Goal: Information Seeking & Learning: Learn about a topic

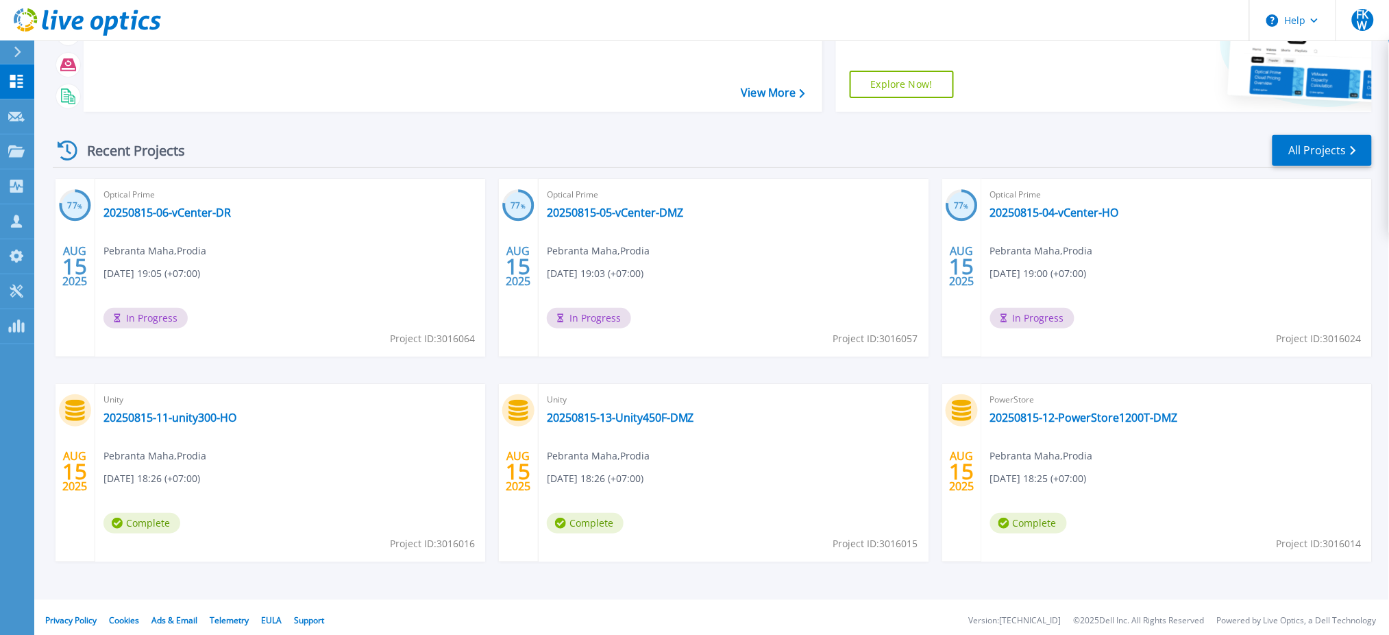
scroll to position [124, 0]
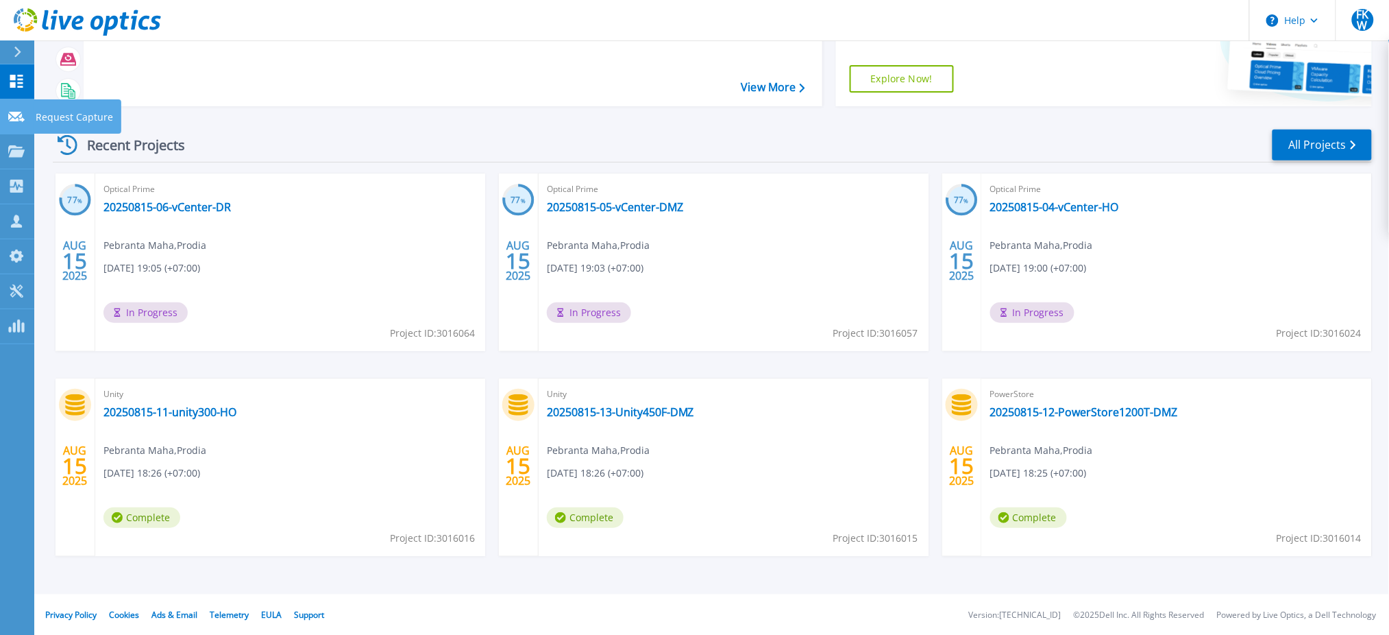
click at [27, 112] on link "Request Capture Request Capture" at bounding box center [17, 116] width 34 height 35
click at [28, 152] on link "Projects Projects" at bounding box center [17, 151] width 34 height 35
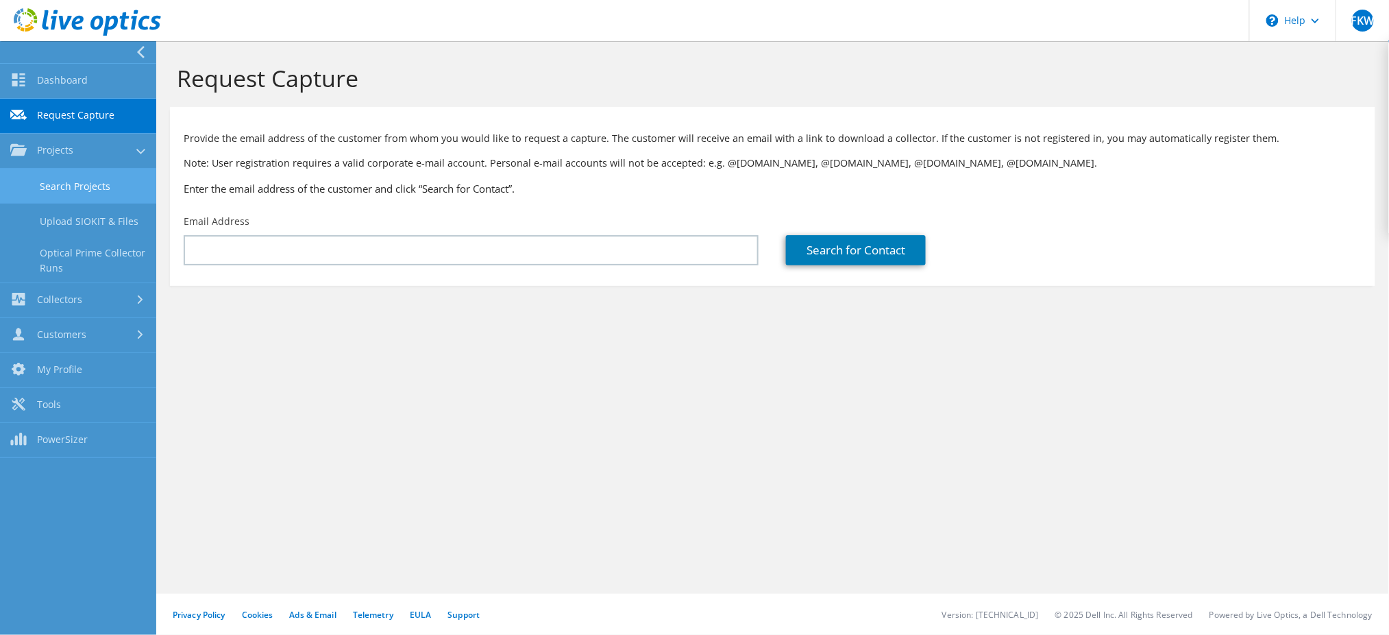
click at [53, 193] on link "Search Projects" at bounding box center [78, 186] width 156 height 35
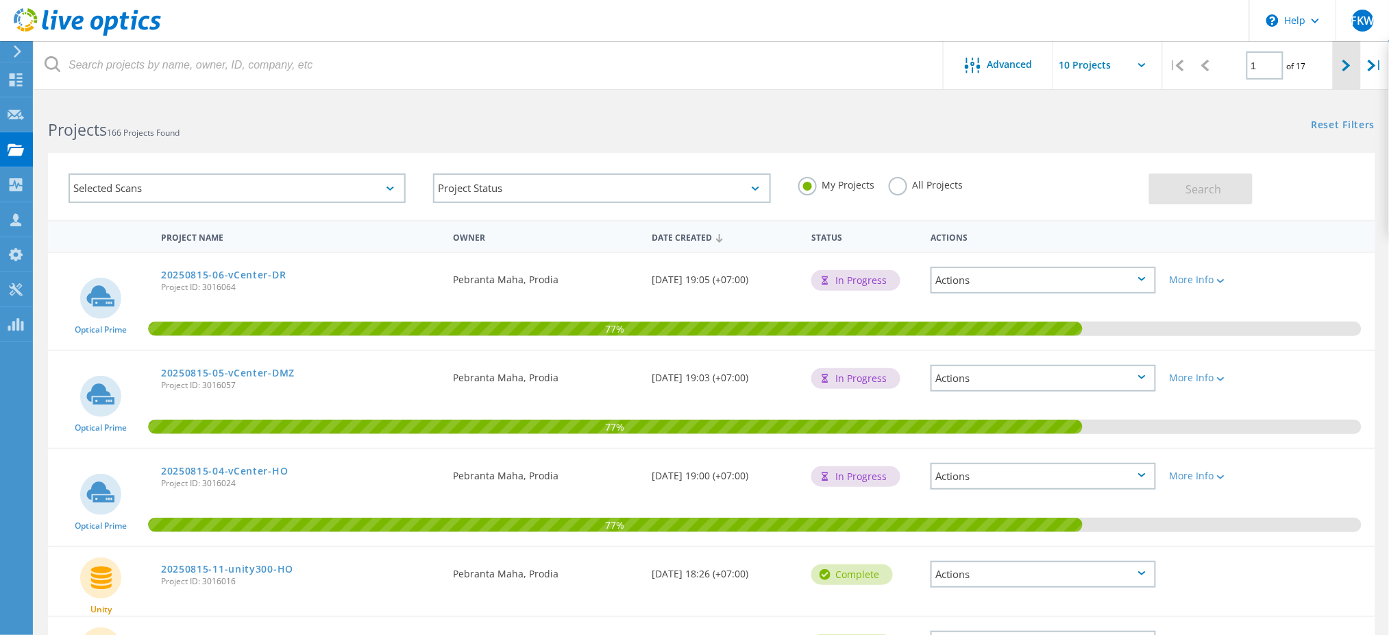
click at [1344, 66] on icon at bounding box center [1346, 66] width 8 height 12
type input "2"
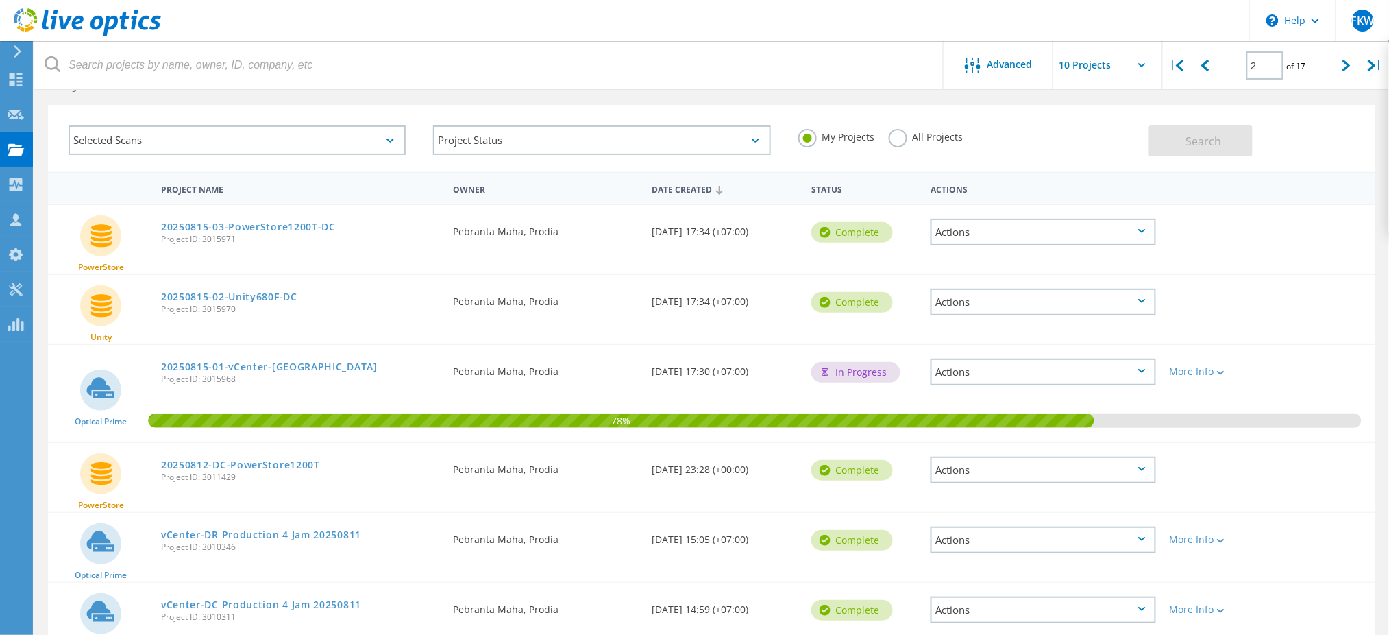
scroll to position [49, 0]
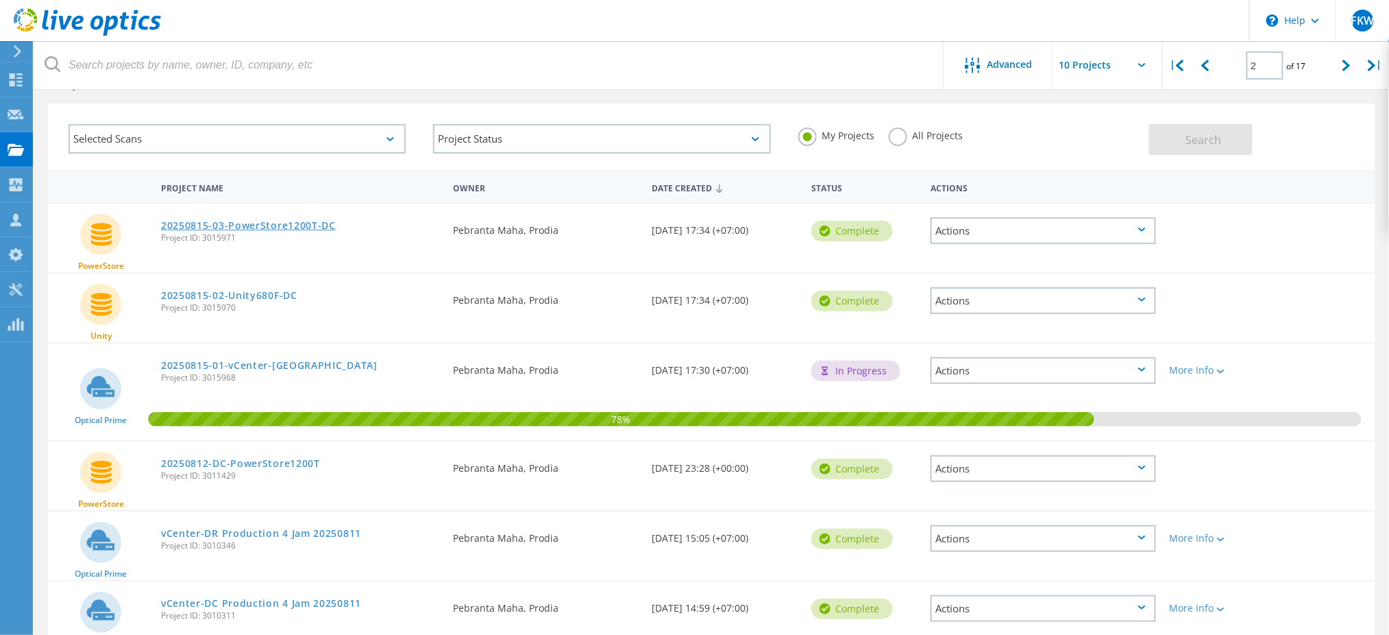
click at [291, 222] on link "20250815-03-PowerStore1200T-DC" at bounding box center [248, 226] width 175 height 10
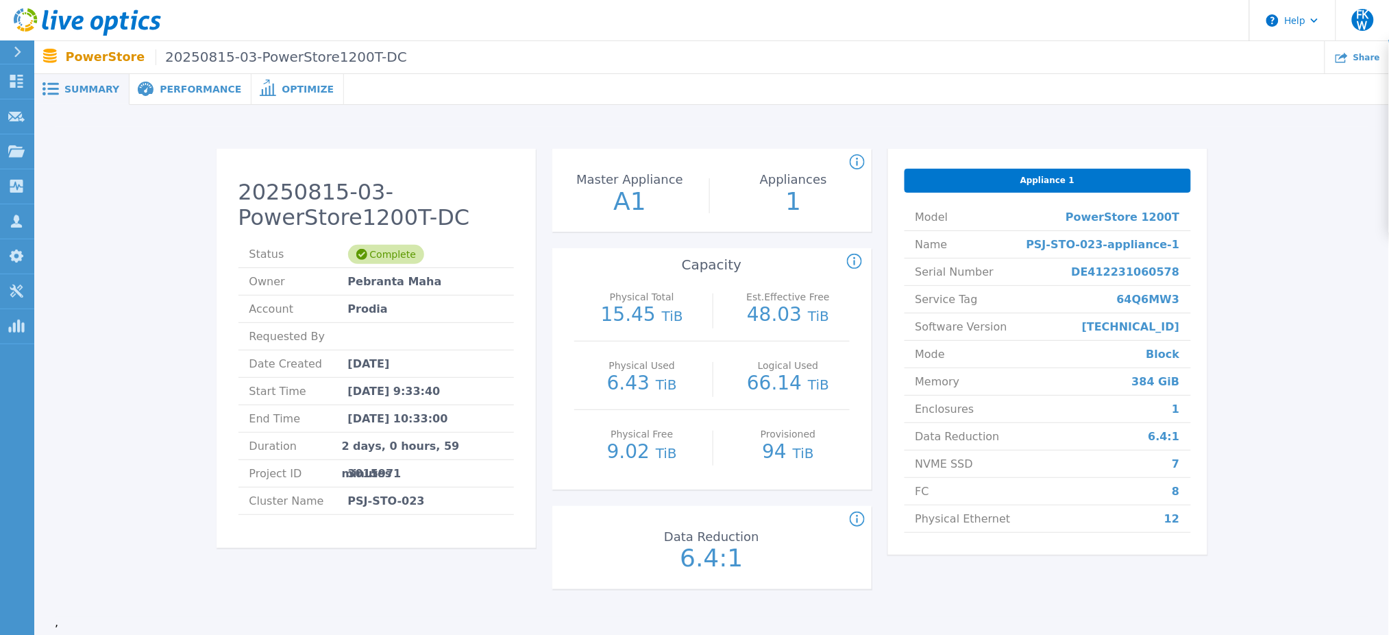
click at [169, 101] on div "Performance" at bounding box center [191, 89] width 122 height 31
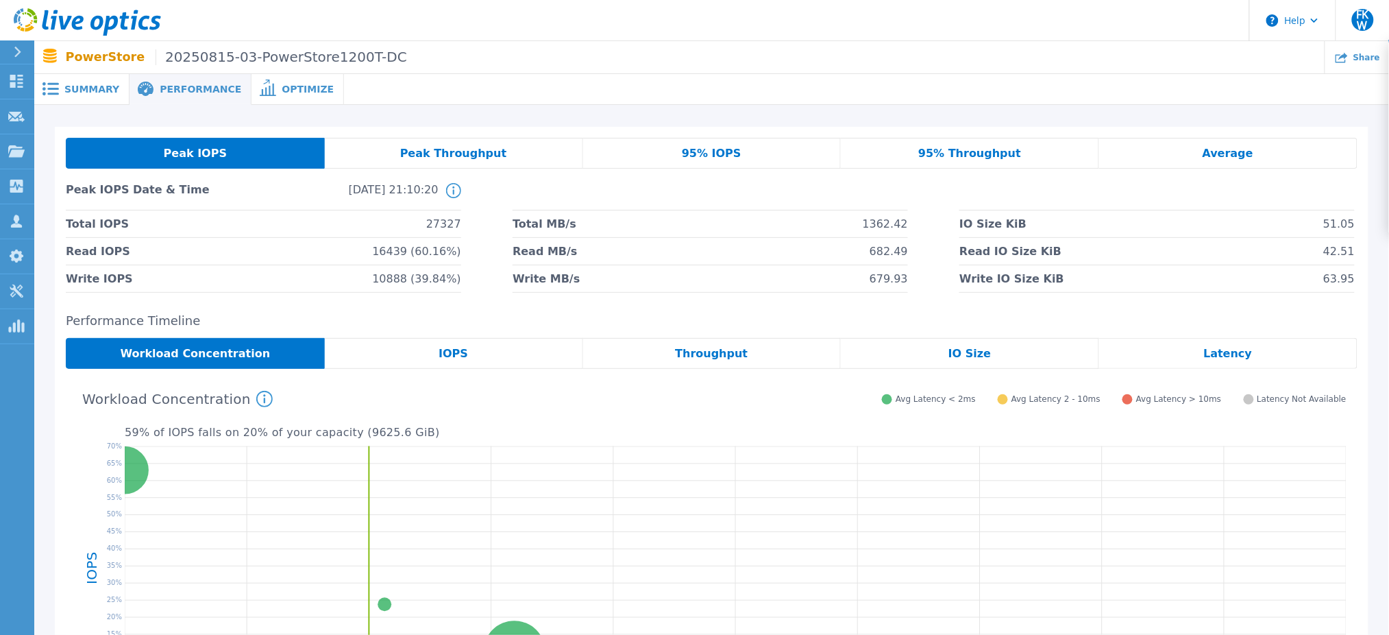
click at [1138, 354] on div "Latency" at bounding box center [1228, 353] width 258 height 31
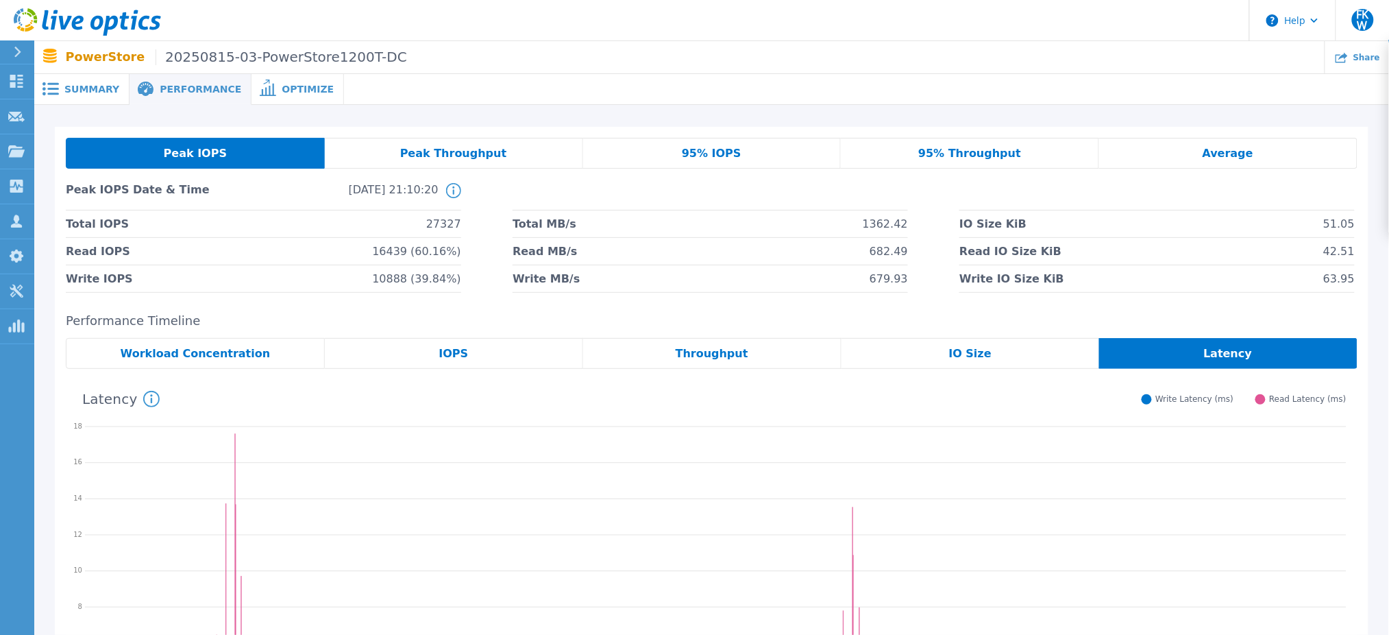
click at [74, 80] on div "Summary" at bounding box center [81, 89] width 95 height 31
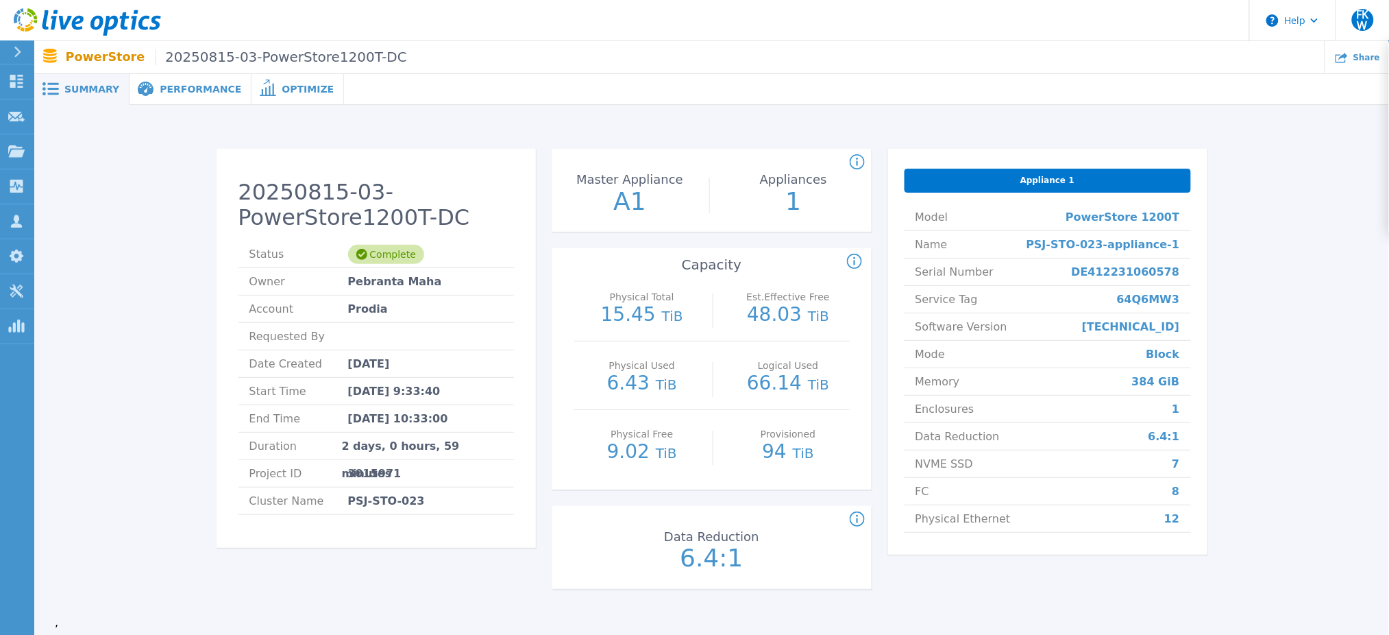
click at [160, 93] on span "Performance" at bounding box center [201, 89] width 82 height 10
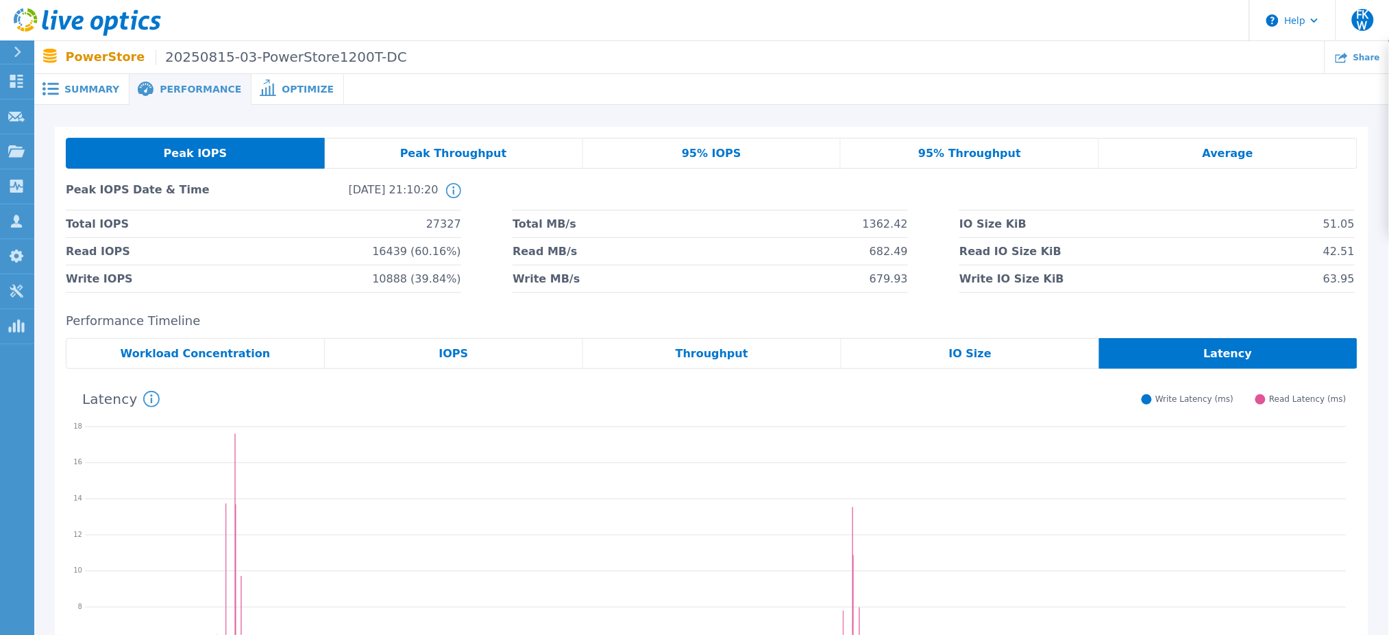
click at [200, 348] on span "Workload Concentration" at bounding box center [196, 353] width 150 height 11
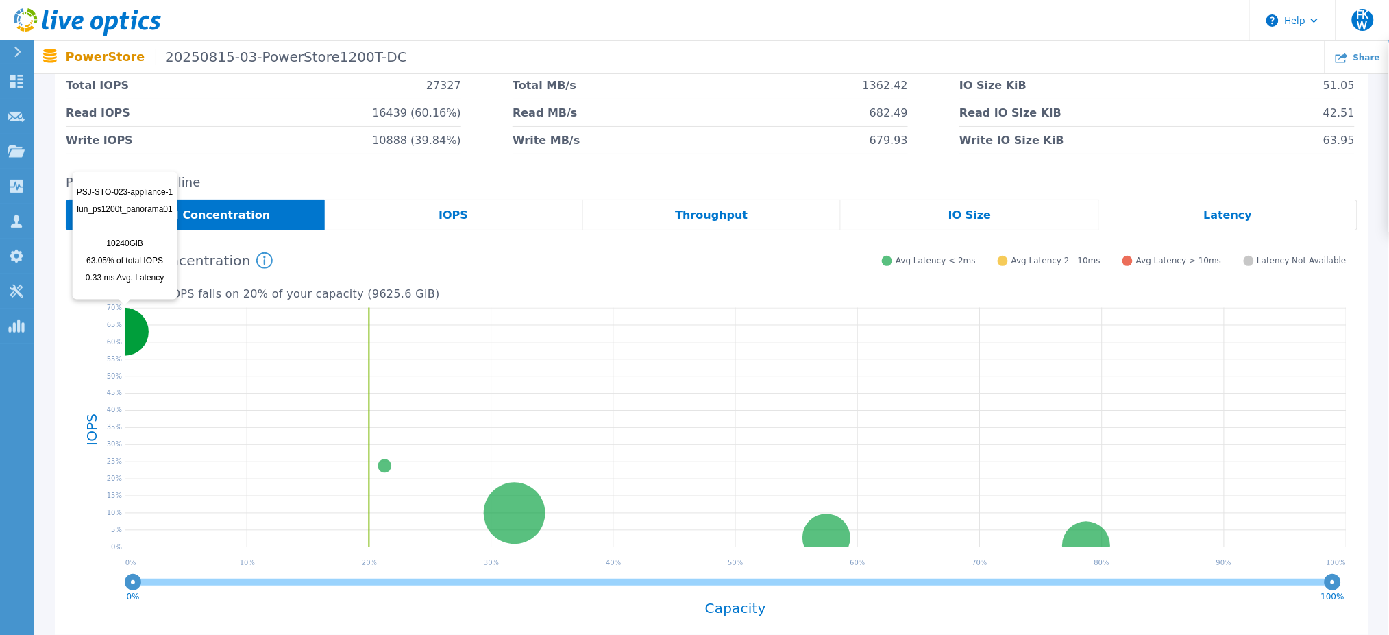
scroll to position [138, 0]
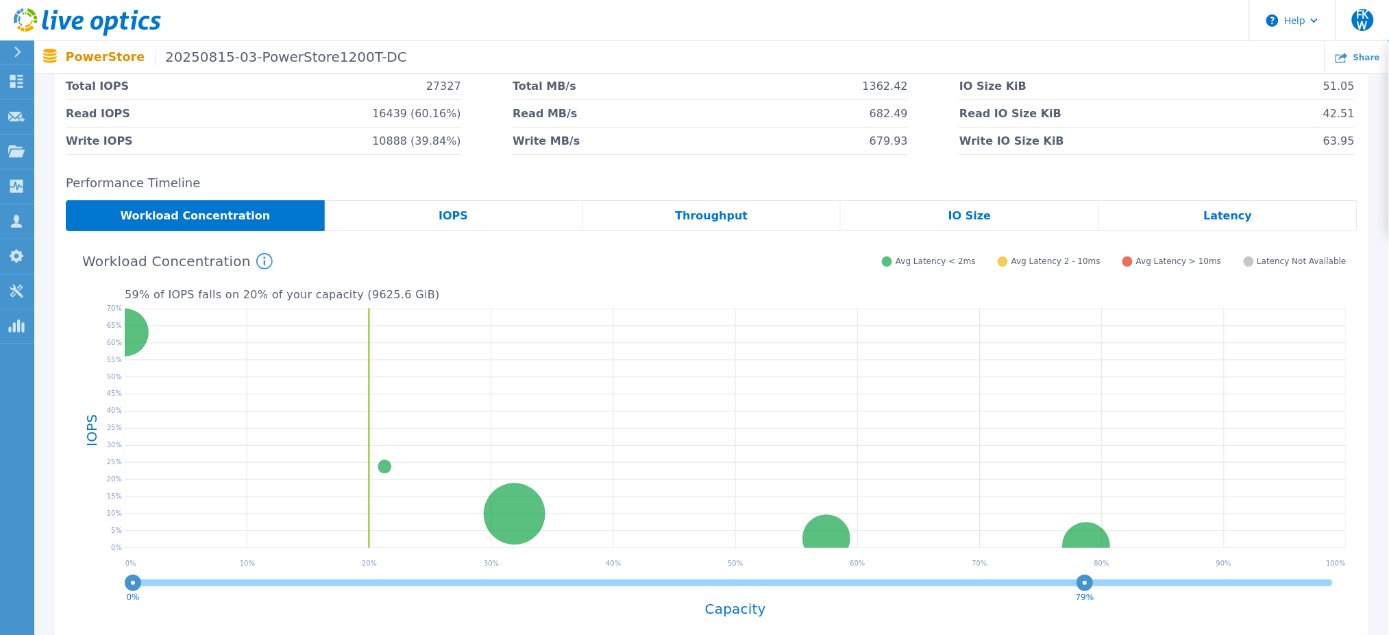
drag, startPoint x: 1329, startPoint y: 587, endPoint x: 1060, endPoint y: 577, distance: 269.5
click at [1080, 577] on circle at bounding box center [1085, 582] width 10 height 10
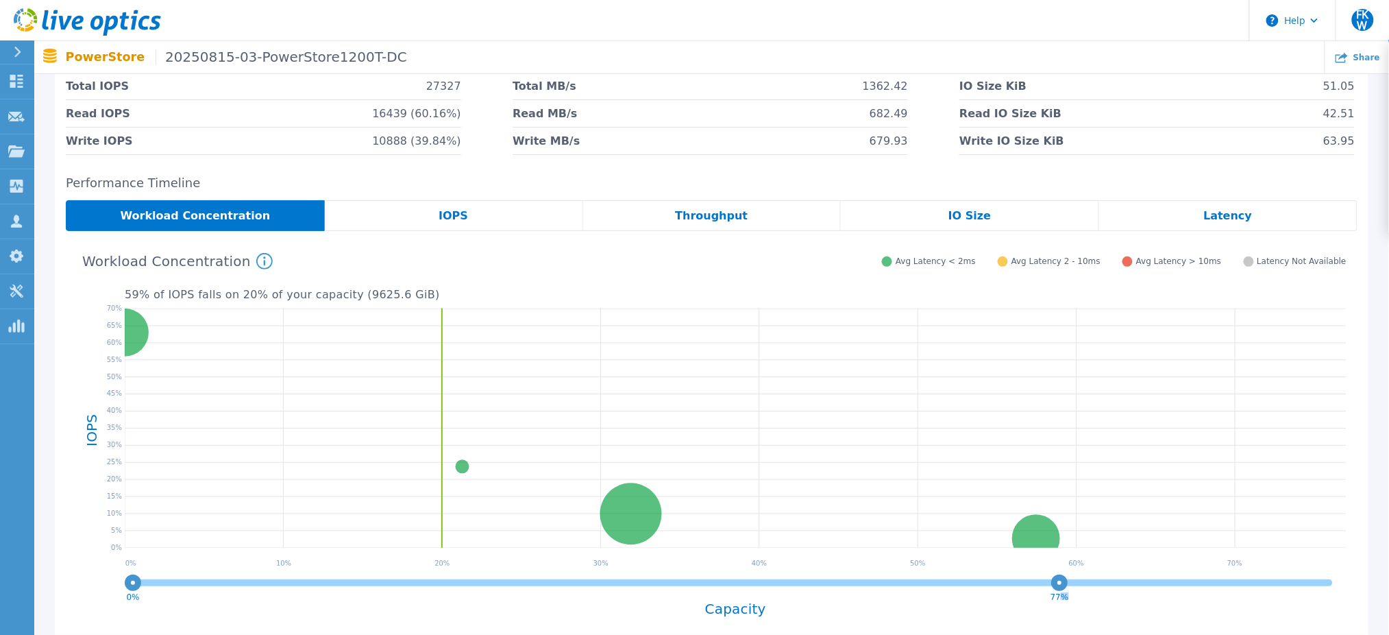
scroll to position [280, 0]
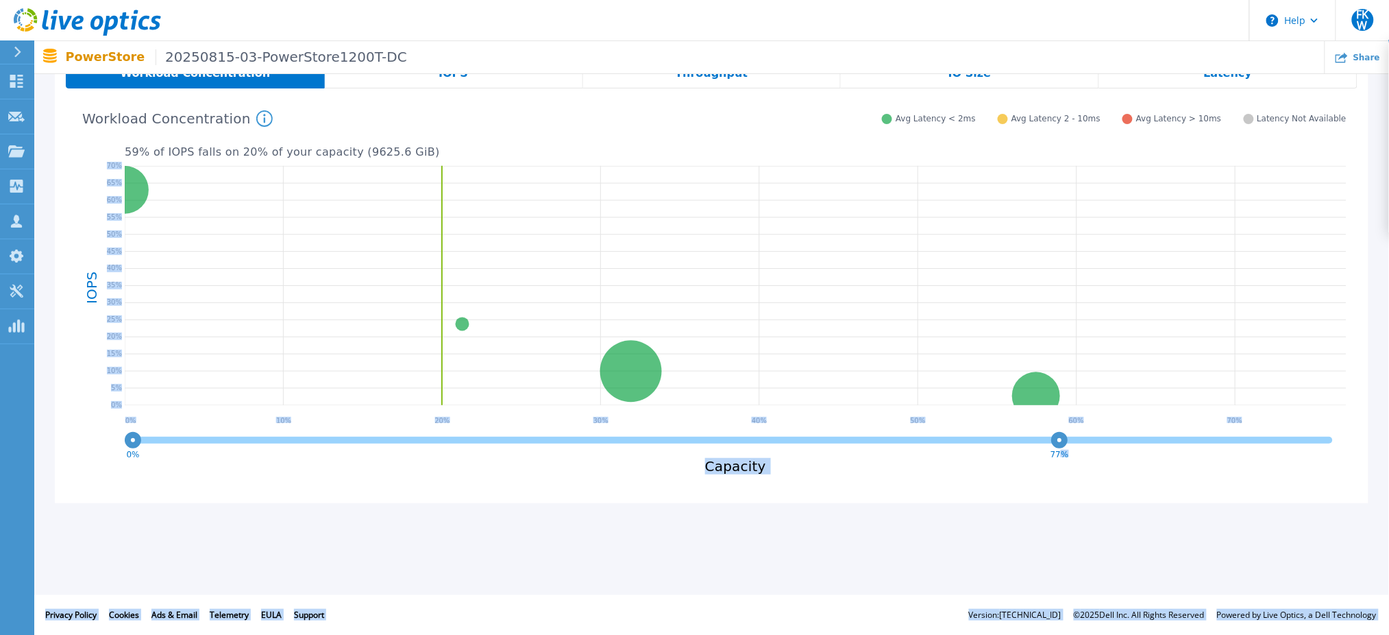
drag, startPoint x: 1060, startPoint y: 591, endPoint x: 654, endPoint y: 601, distance: 405.8
click at [400, 315] on html "Help FKW Channel Partner Felix Kusuma Wijaya felix.wijaya@saptatunas.com Sapta …" at bounding box center [694, 17] width 1389 height 595
click at [990, 459] on h4 "Capacity" at bounding box center [736, 466] width 1222 height 16
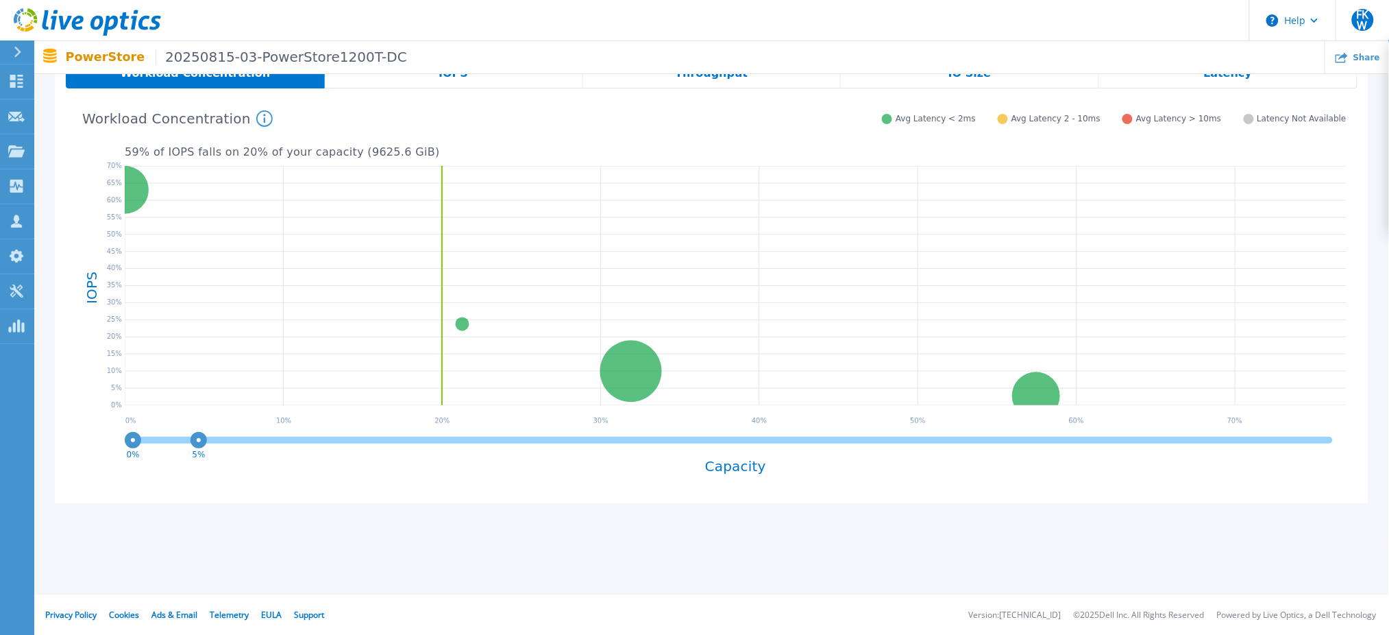
drag, startPoint x: 1056, startPoint y: 441, endPoint x: 175, endPoint y: 476, distance: 881.3
click at [175, 476] on div "0% 5% Capacity" at bounding box center [736, 461] width 1222 height 63
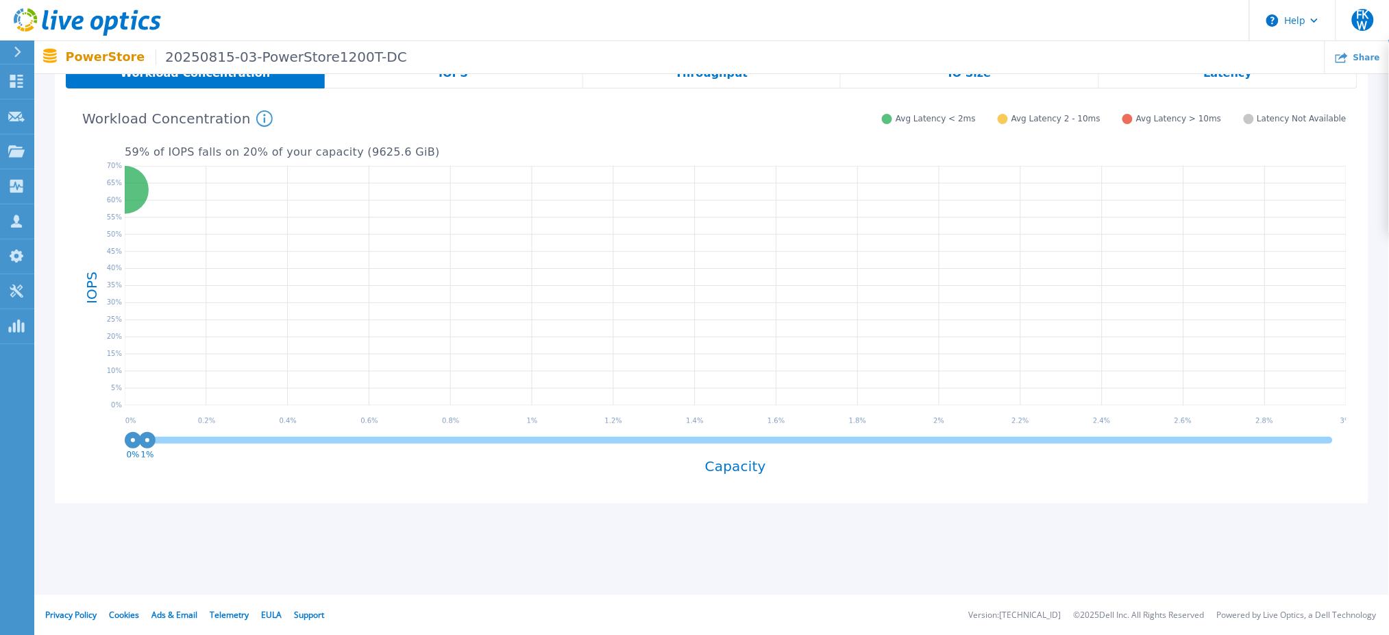
drag, startPoint x: 171, startPoint y: 436, endPoint x: 137, endPoint y: 441, distance: 34.7
click at [137, 441] on g "0% 1%" at bounding box center [730, 446] width 1206 height 24
drag, startPoint x: 146, startPoint y: 436, endPoint x: 86, endPoint y: 434, distance: 60.3
click at [86, 434] on div "PSJ-STO-023-appliance-1 lun_ps1200t_panorama01 10240 GiB 63.05 % of total IOPS …" at bounding box center [712, 295] width 1292 height 393
drag, startPoint x: 144, startPoint y: 439, endPoint x: 1402, endPoint y: 465, distance: 1258.5
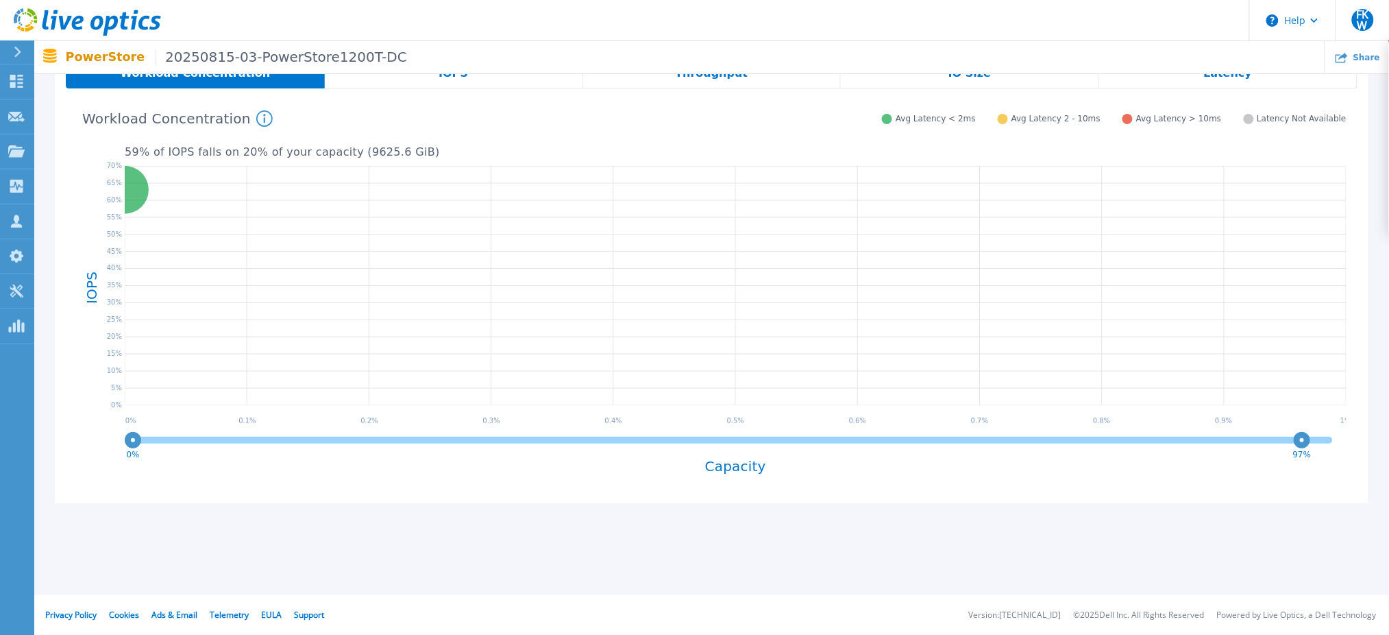
click at [1388, 315] on html "Help FKW Channel Partner Felix Kusuma Wijaya felix.wijaya@saptatunas.com Sapta …" at bounding box center [694, 17] width 1389 height 595
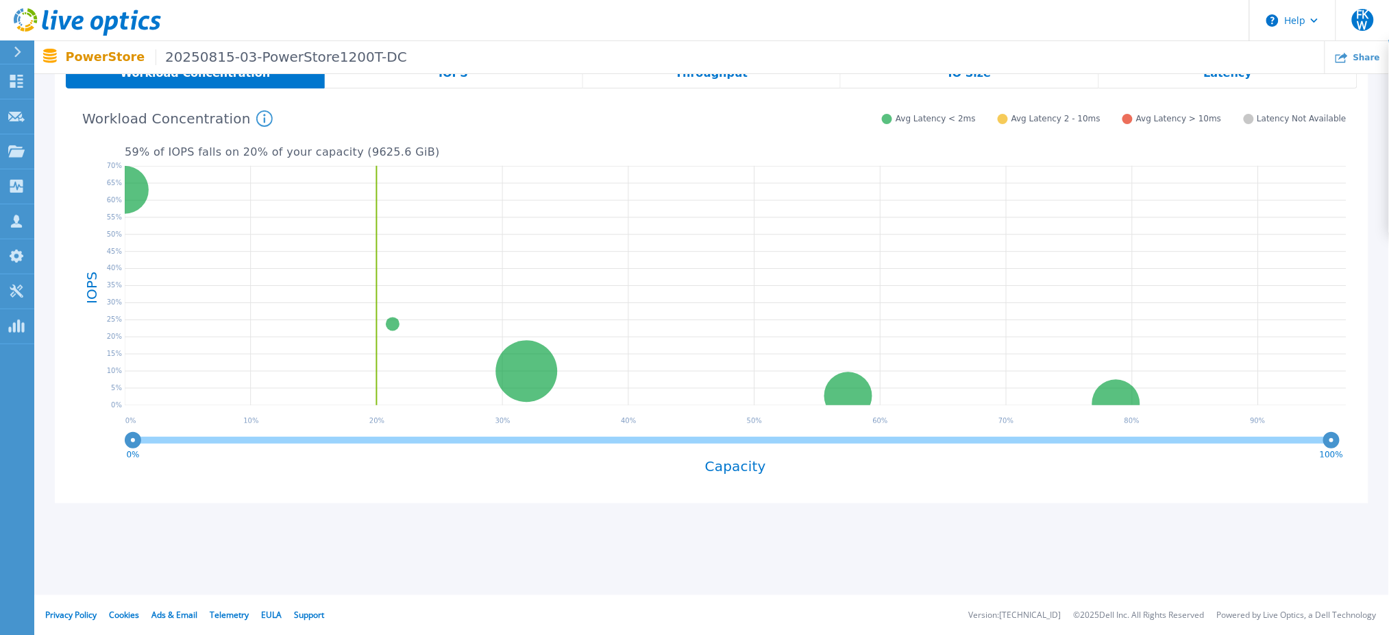
drag, startPoint x: 1303, startPoint y: 439, endPoint x: 1402, endPoint y: 434, distance: 99.5
click at [1388, 315] on html "Help FKW Channel Partner Felix Kusuma Wijaya felix.wijaya@saptatunas.com Sapta …" at bounding box center [694, 17] width 1389 height 595
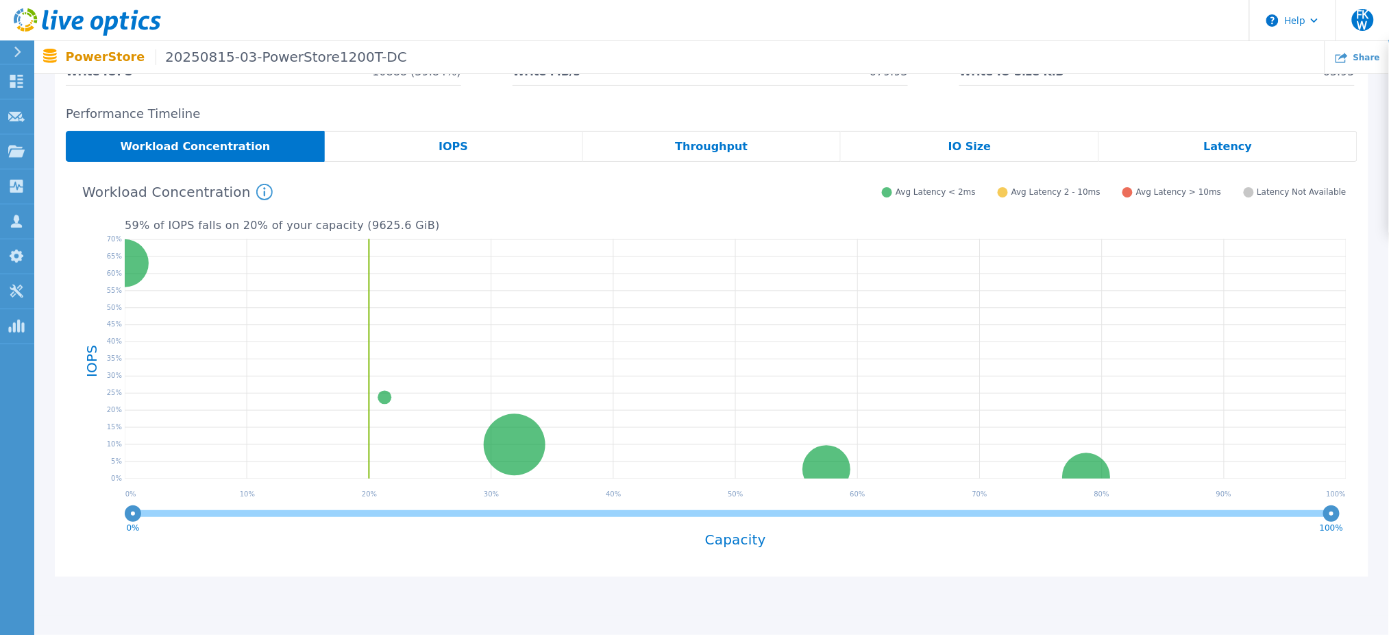
scroll to position [204, 0]
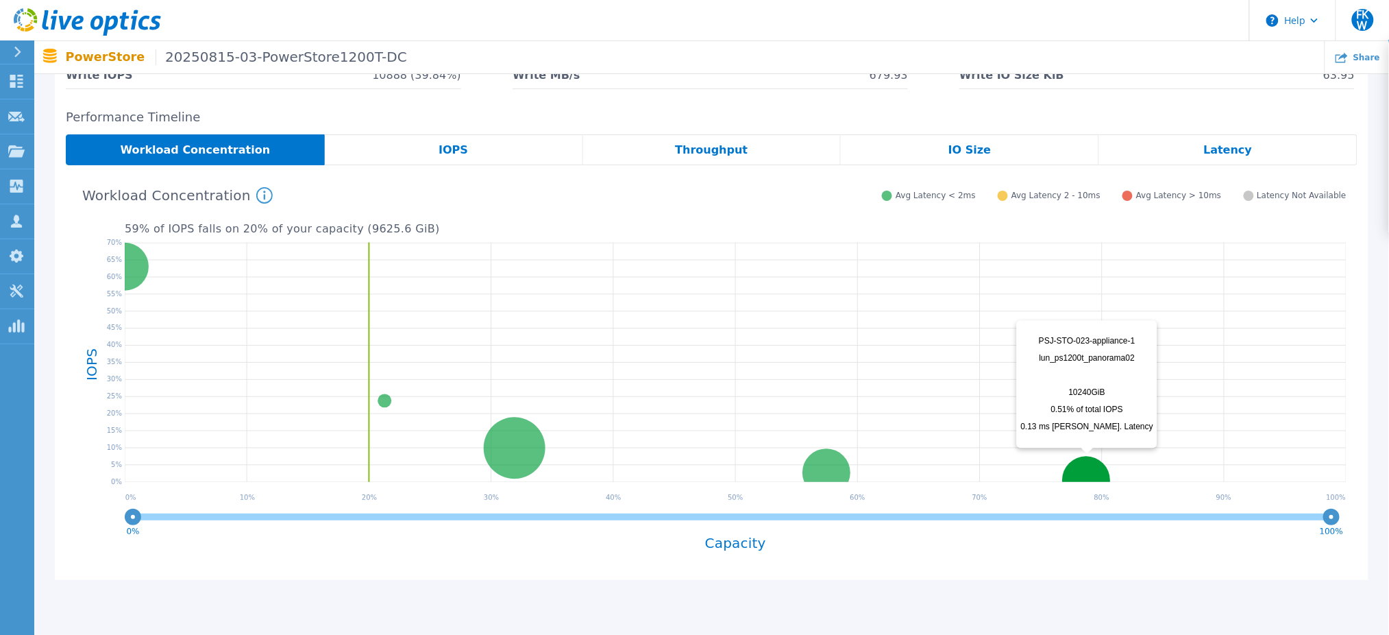
click at [1086, 467] on circle at bounding box center [1087, 480] width 48 height 48
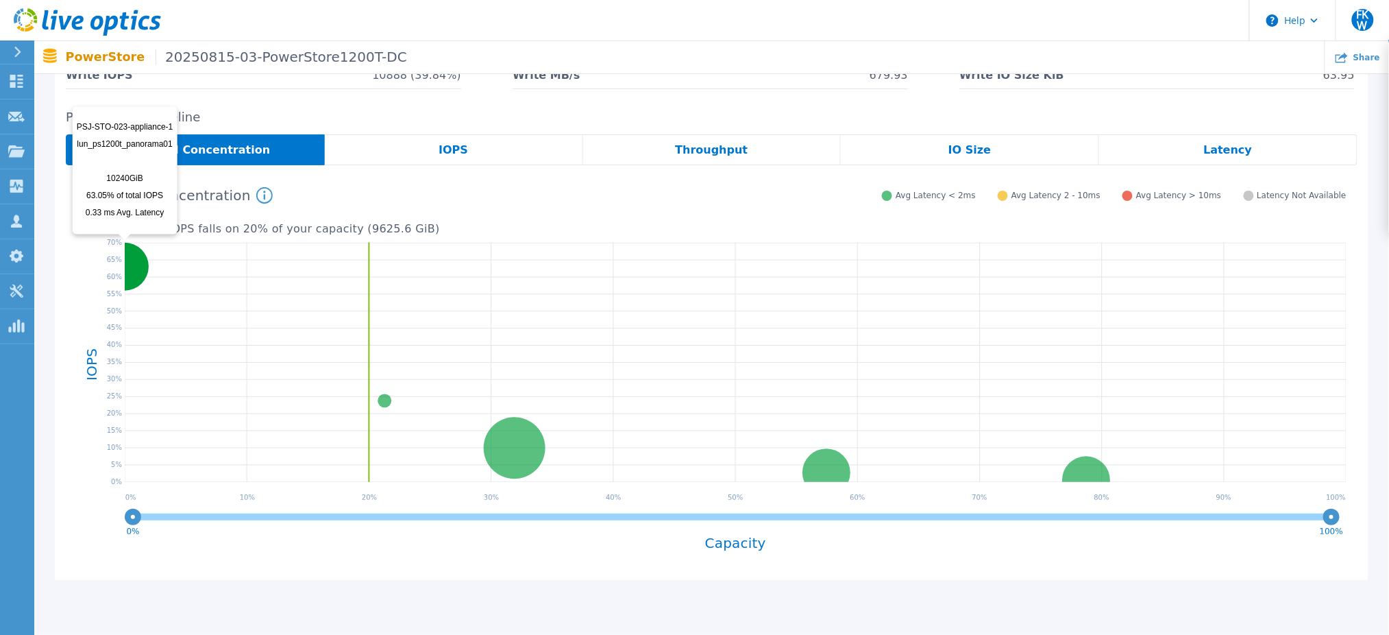
scroll to position [173, 0]
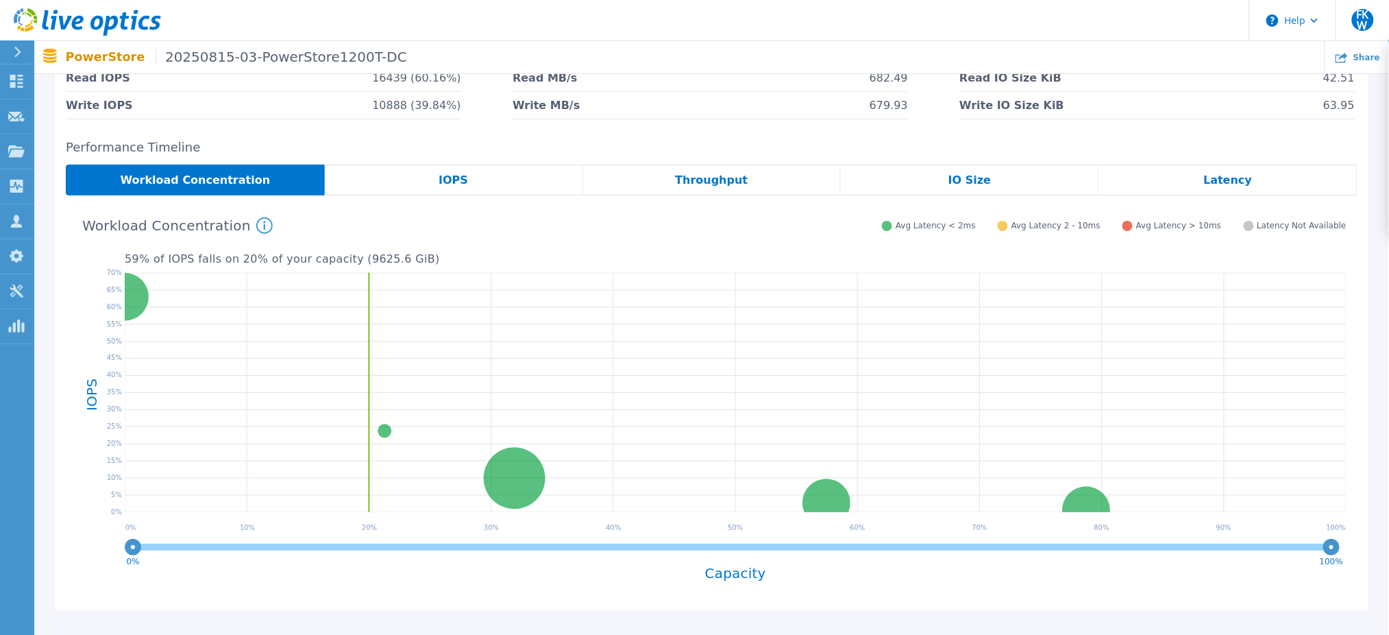
click at [1153, 193] on div "Latency" at bounding box center [1228, 179] width 258 height 31
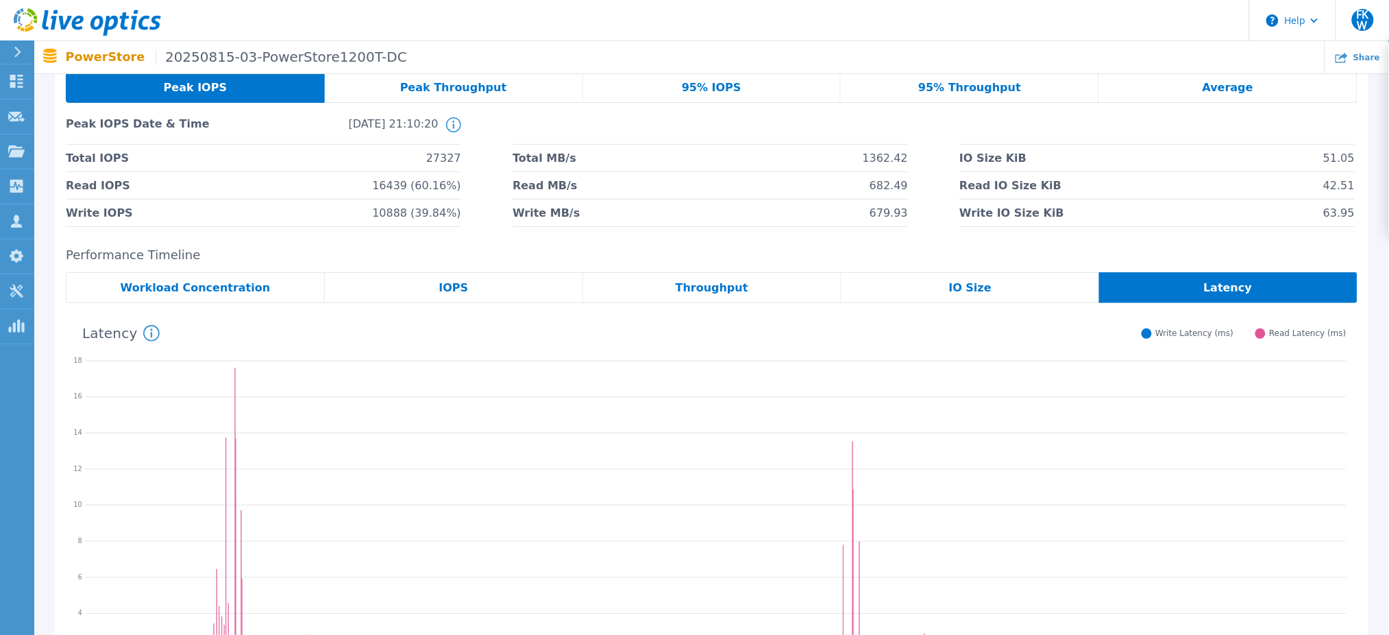
scroll to position [0, 0]
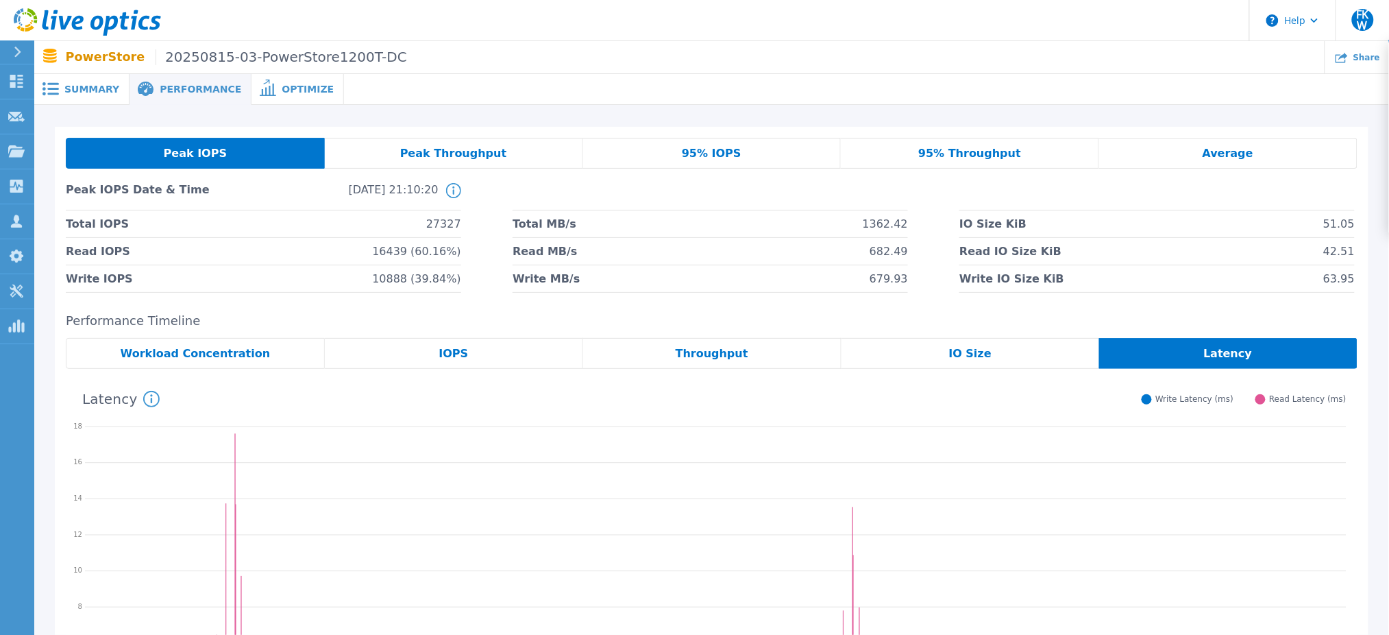
click at [928, 162] on div "95% Throughput" at bounding box center [970, 153] width 258 height 31
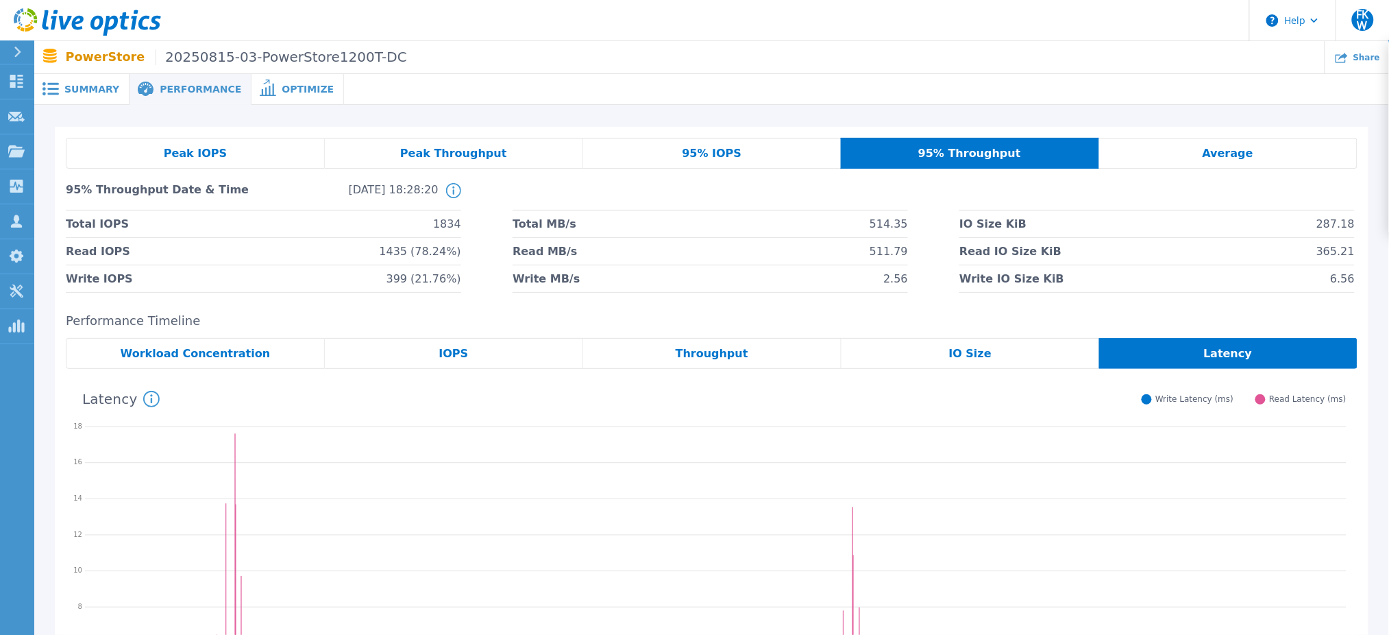
click at [1231, 149] on span "Average" at bounding box center [1228, 153] width 51 height 11
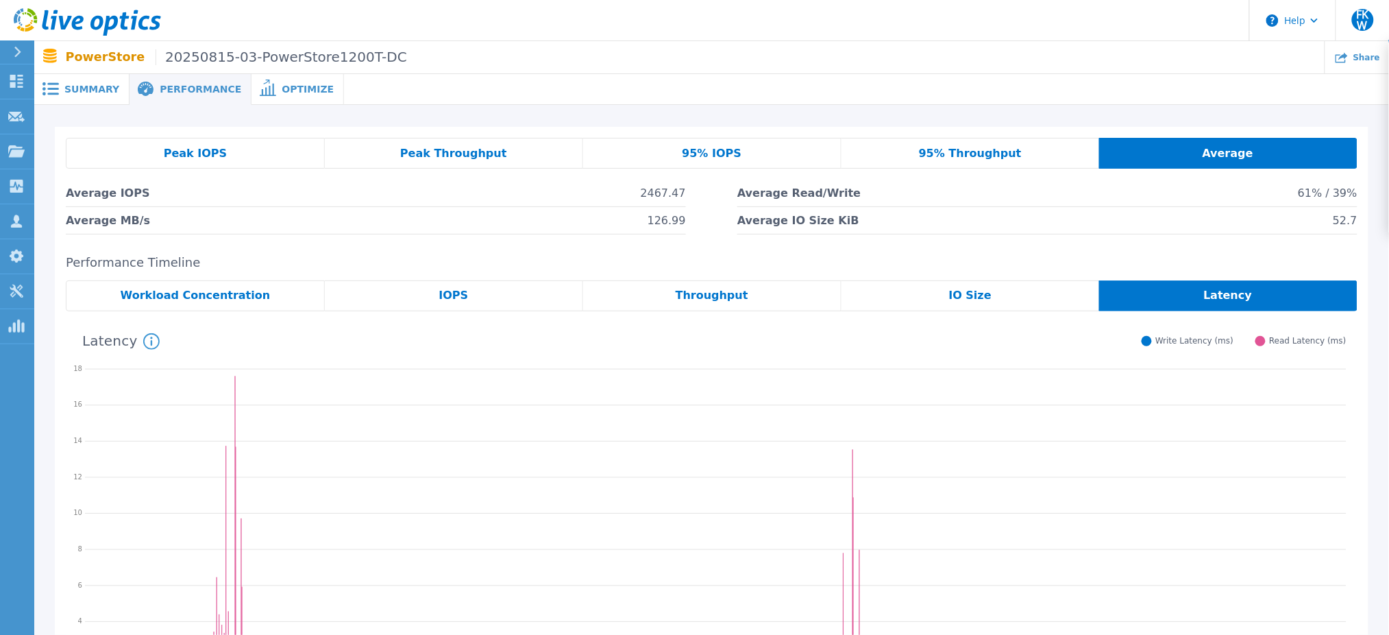
click at [230, 136] on div "Peak IOPS Peak Throughput 95% IOPS 95% Throughput Average Average IOPS 2467.47 …" at bounding box center [712, 186] width 1314 height 119
click at [249, 167] on div "Peak IOPS" at bounding box center [195, 153] width 259 height 31
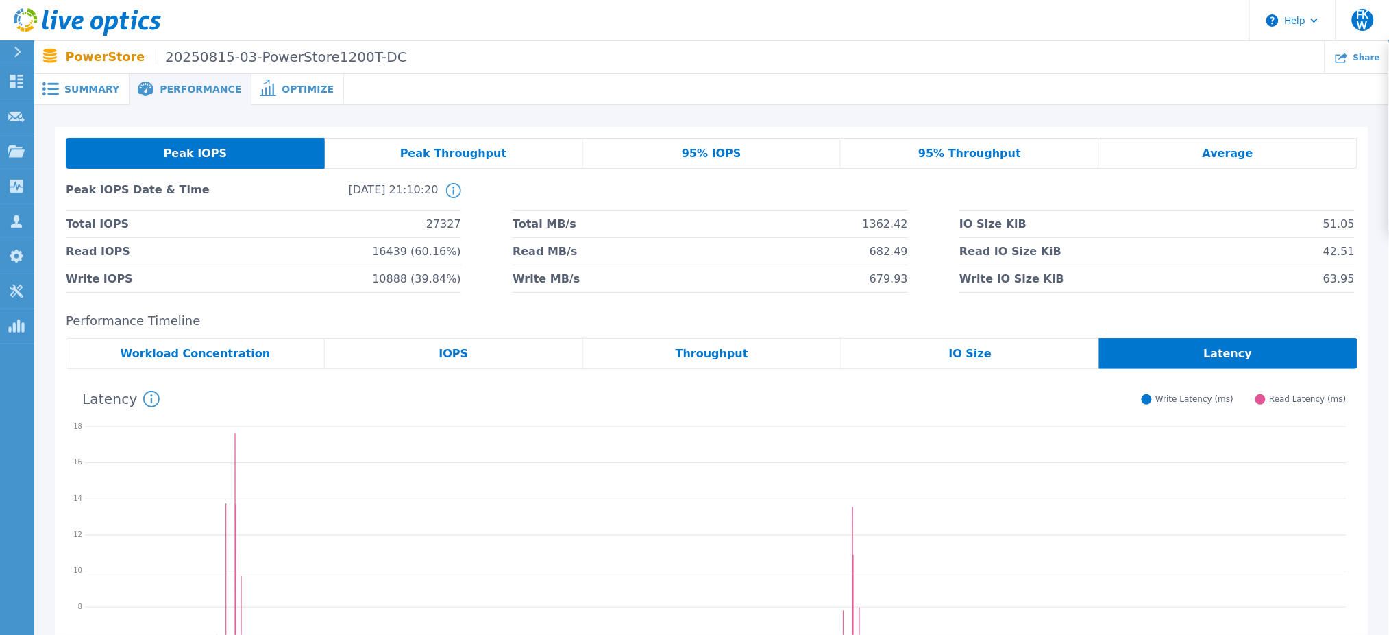
click at [489, 124] on div "Peak IOPS Peak Throughput 95% IOPS 95% Throughput Average Peak IOPS Date & Time…" at bounding box center [711, 463] width 1355 height 717
click at [499, 155] on div "Peak Throughput" at bounding box center [454, 153] width 258 height 31
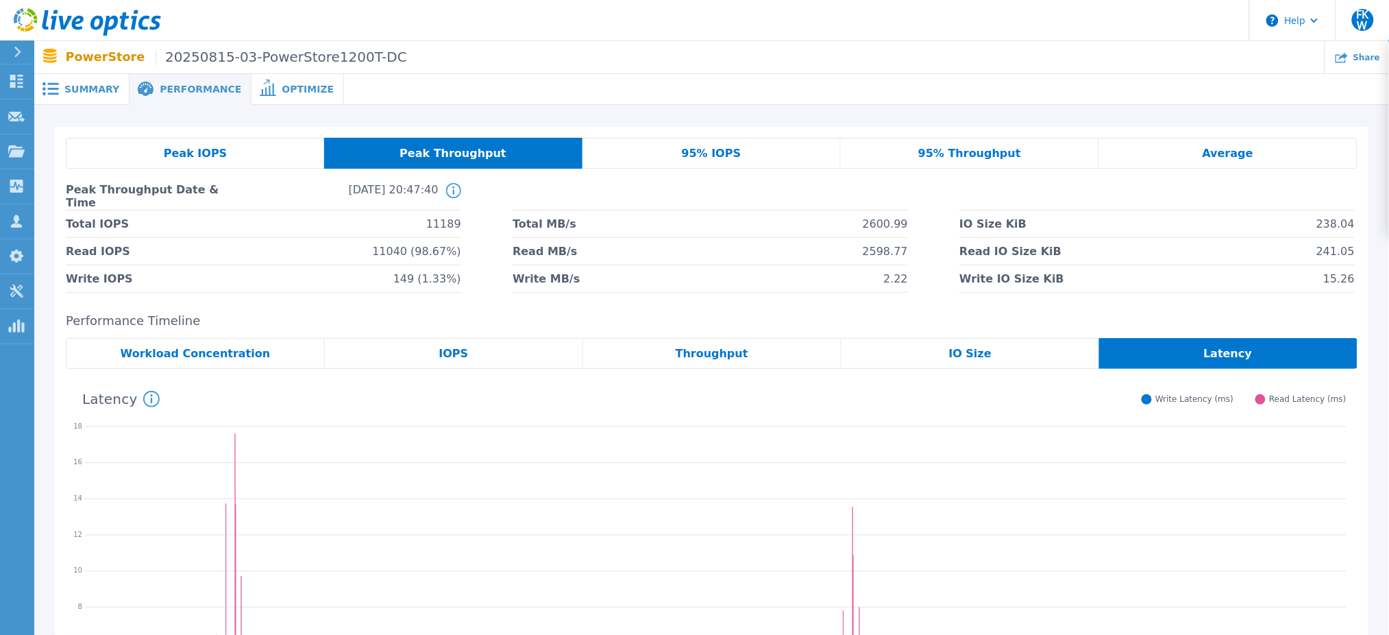
click at [514, 334] on div "Performance Timeline Workload Concentration IOPS Throughput IO Size Latency Rea…" at bounding box center [712, 548] width 1314 height 469
click at [497, 343] on div "IOPS" at bounding box center [454, 353] width 258 height 31
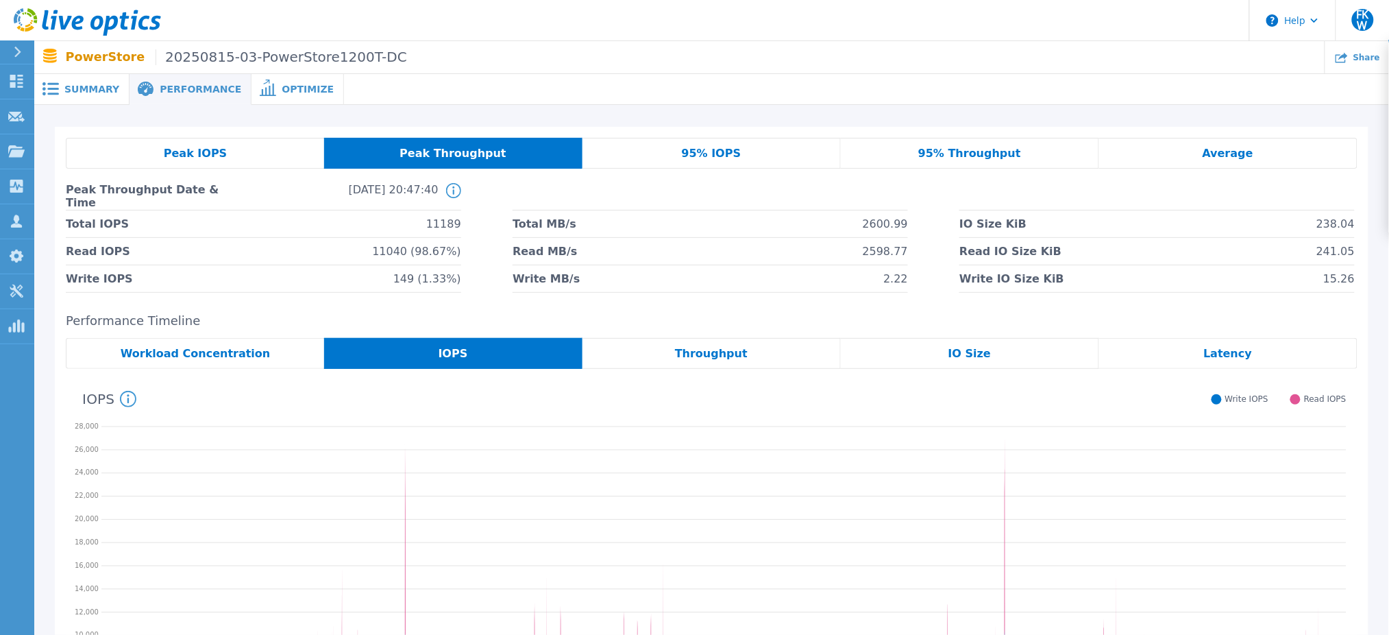
click at [280, 359] on div "Workload Concentration" at bounding box center [195, 353] width 258 height 31
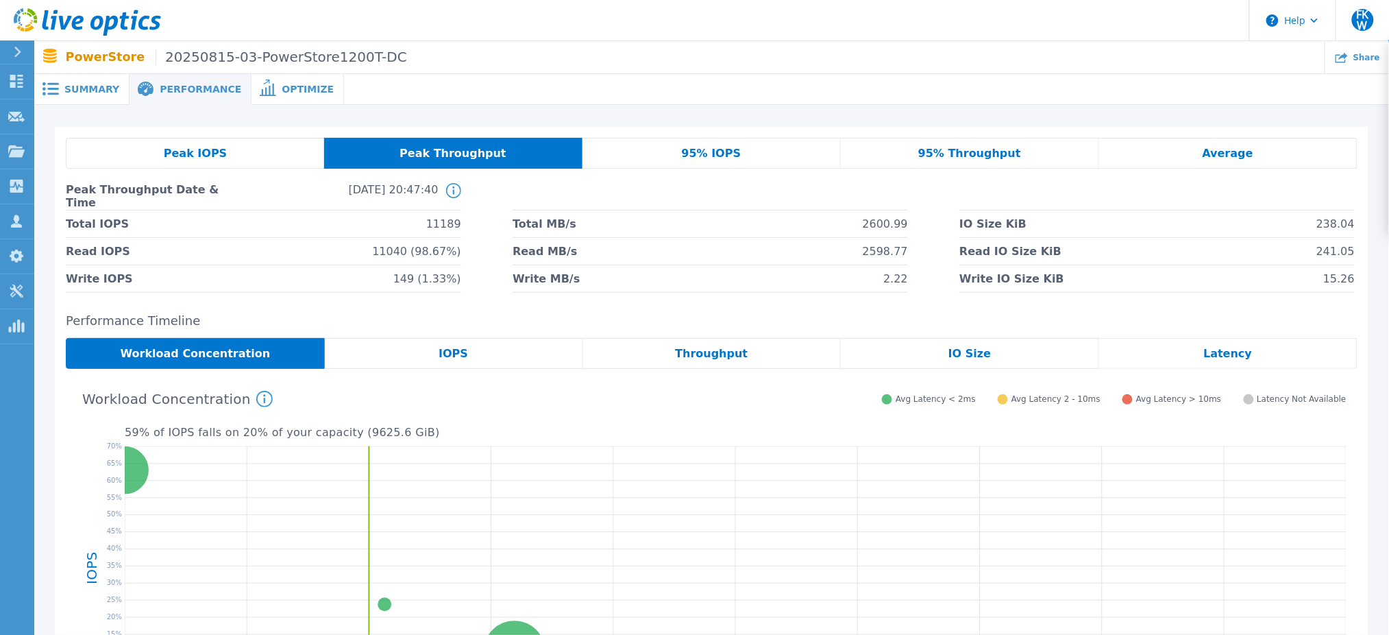
click at [252, 164] on div "Peak IOPS" at bounding box center [195, 153] width 258 height 31
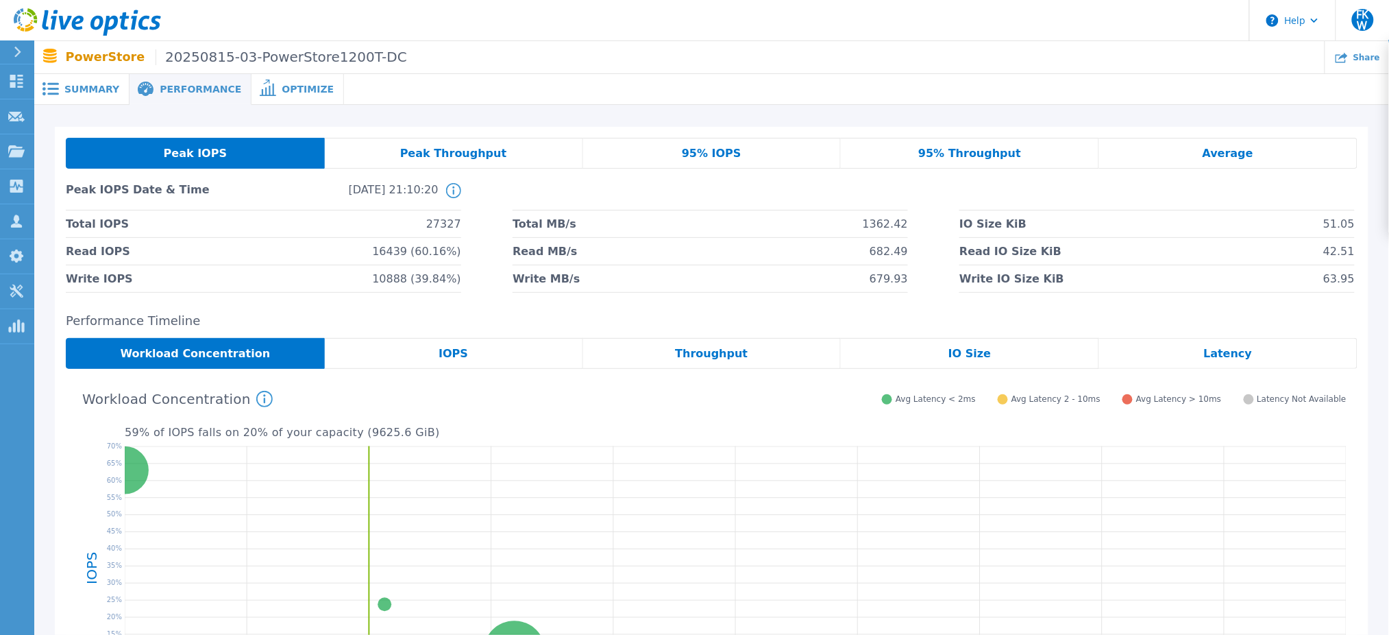
click at [94, 89] on span "Summary" at bounding box center [91, 89] width 55 height 10
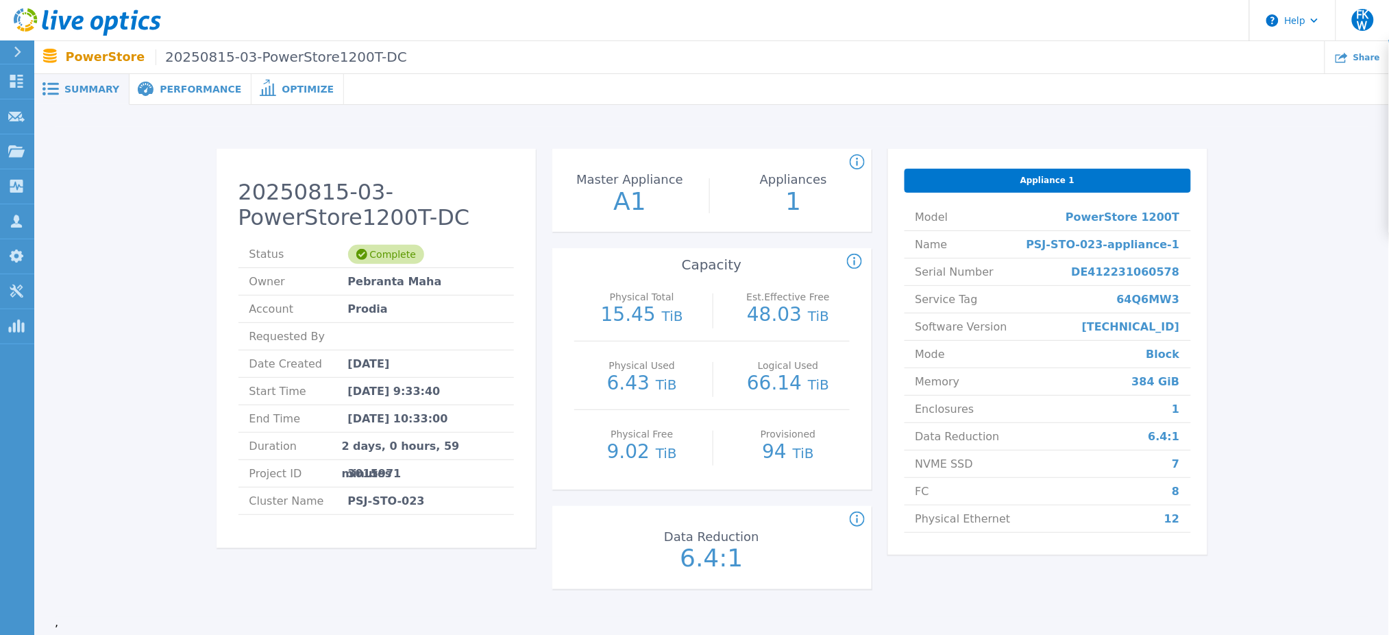
click at [169, 97] on div "Performance" at bounding box center [191, 89] width 122 height 31
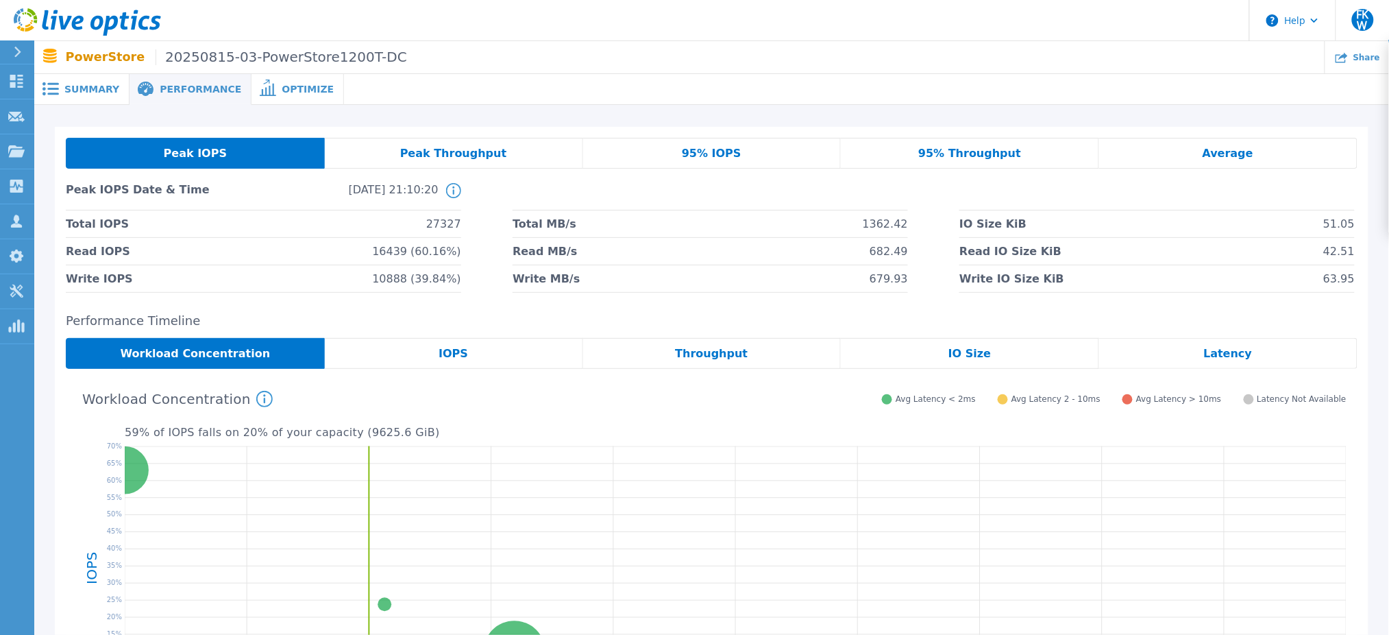
click at [433, 216] on span "27327" at bounding box center [443, 223] width 35 height 27
click at [436, 220] on span "27327" at bounding box center [443, 223] width 35 height 27
copy span "27327"
